Goal: Information Seeking & Learning: Learn about a topic

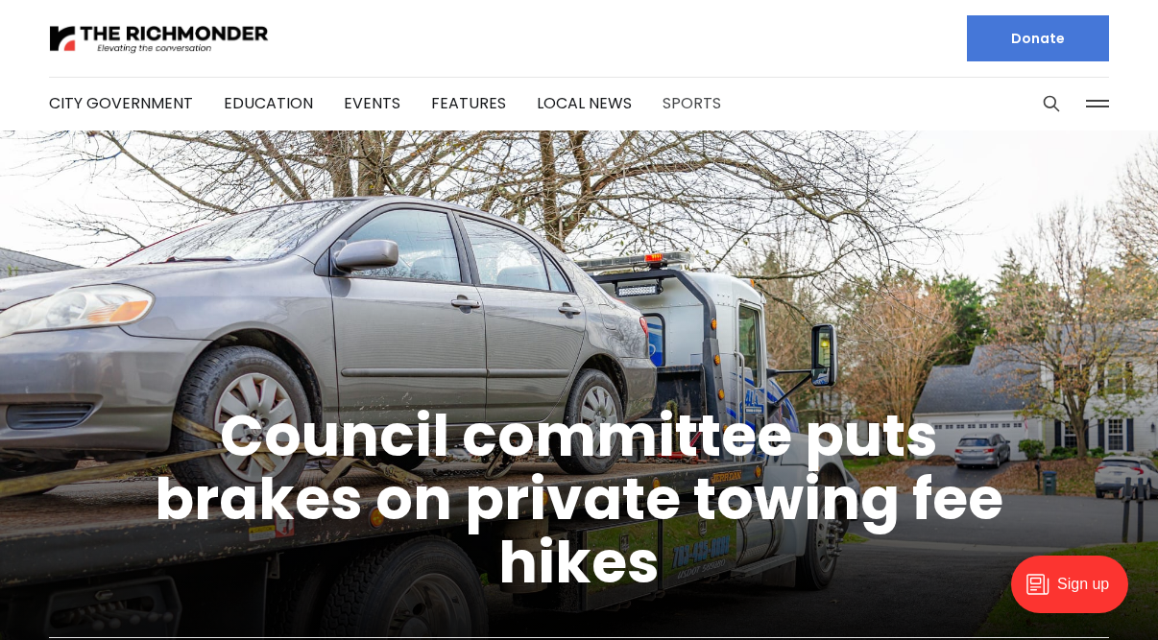
click at [676, 101] on link "Sports" at bounding box center [692, 103] width 59 height 22
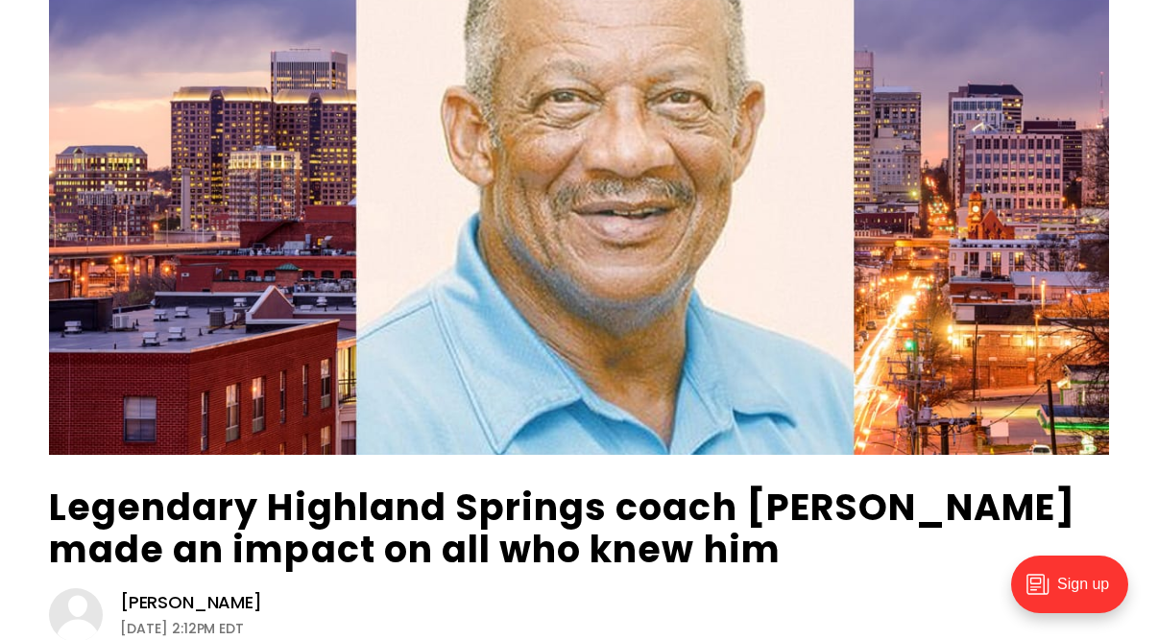
scroll to position [388, 0]
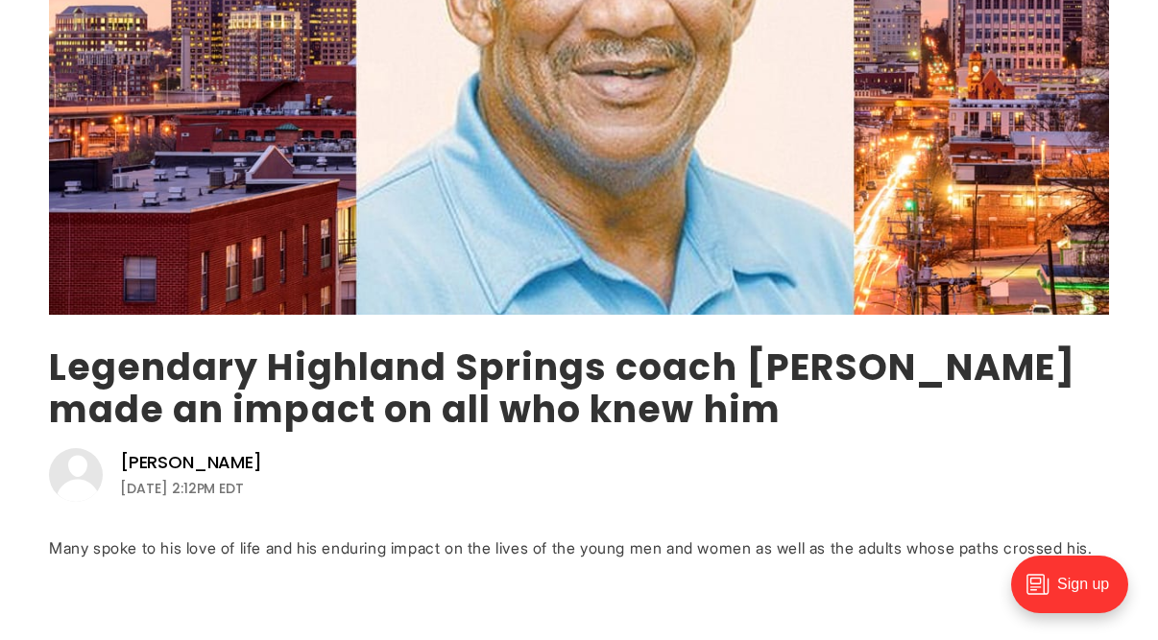
click at [513, 364] on link "Legendary Highland Springs coach [PERSON_NAME] made an impact on all who knew h…" at bounding box center [562, 388] width 1026 height 93
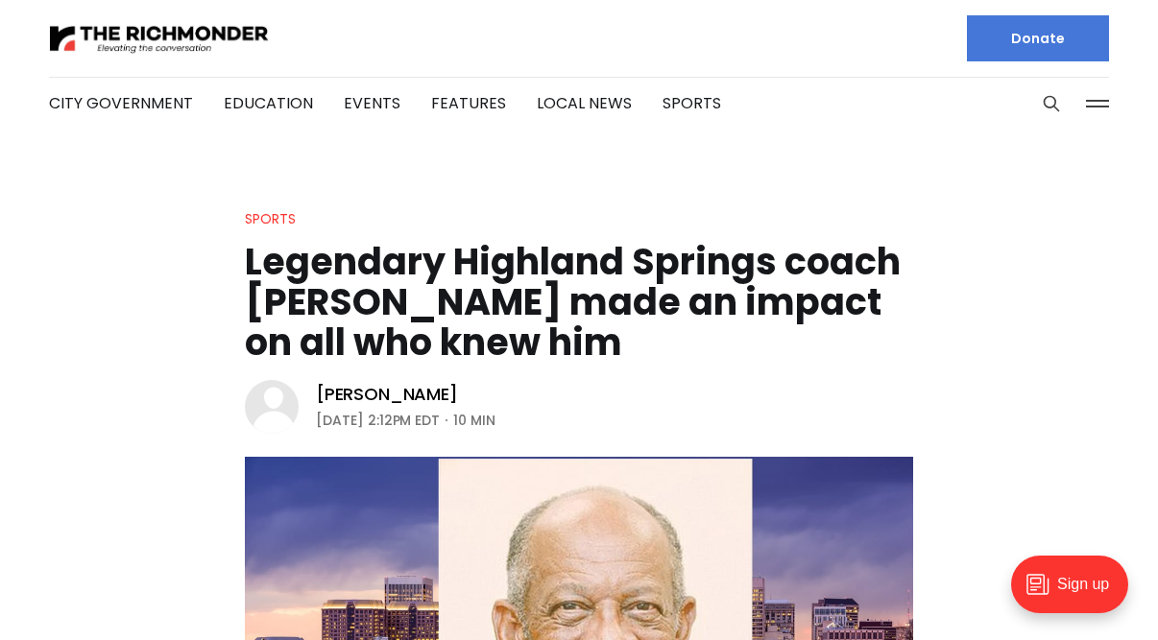
click at [720, 350] on h1 "Legendary Highland Springs coach [PERSON_NAME] made an impact on all who knew h…" at bounding box center [579, 302] width 668 height 121
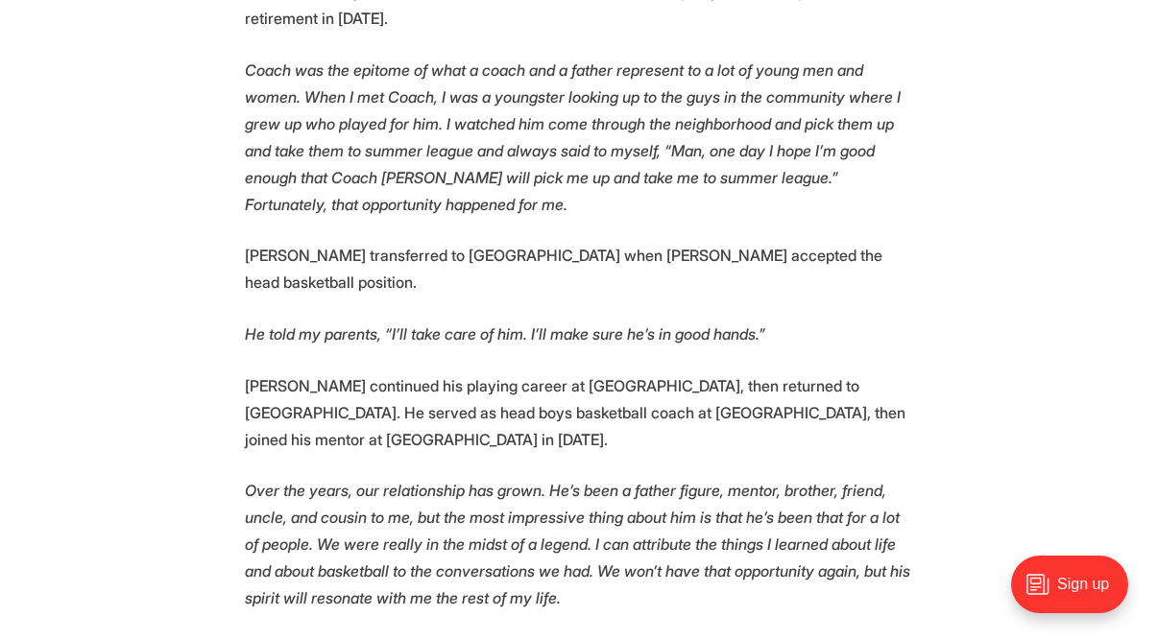
scroll to position [2235, 0]
